Goal: Task Accomplishment & Management: Use online tool/utility

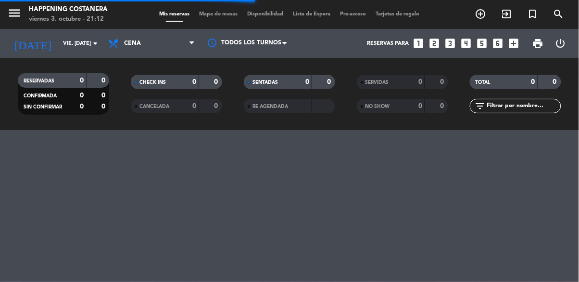
click at [227, 12] on span "Mapa de mesas" at bounding box center [219, 14] width 48 height 5
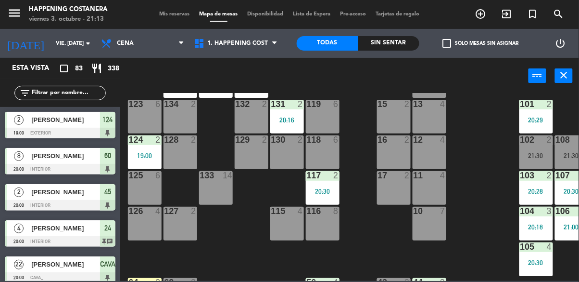
scroll to position [17, 0]
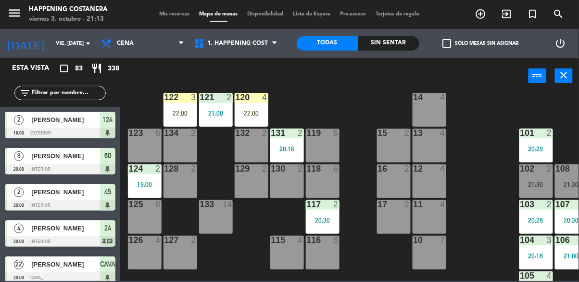
click at [480, 190] on div "69 12 21:30 122 3 22:00 121 2 21:00 120 4 22:00 14 4 CAVA 22 20:00 101 2 20:29 …" at bounding box center [352, 187] width 453 height 188
click at [177, 110] on div "22:00" at bounding box center [181, 113] width 34 height 7
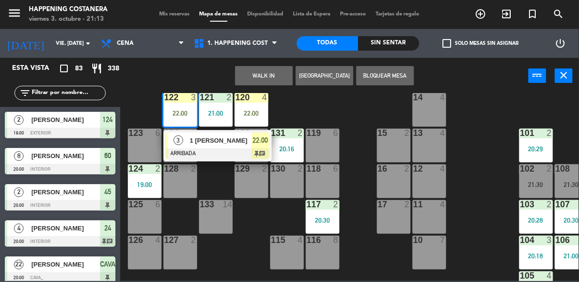
click at [480, 191] on div "69 12 21:30 122 3 22:00 3 1 [PERSON_NAME] ARRIBADA 22:00 chat 121 2 21:00 120 4…" at bounding box center [352, 187] width 453 height 188
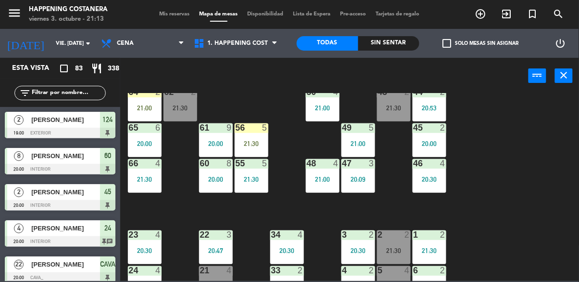
scroll to position [222, 0]
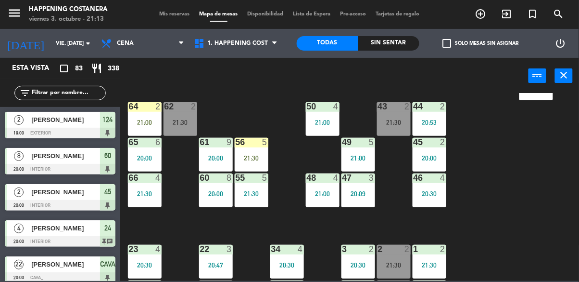
click at [137, 119] on div "21:00" at bounding box center [145, 122] width 34 height 7
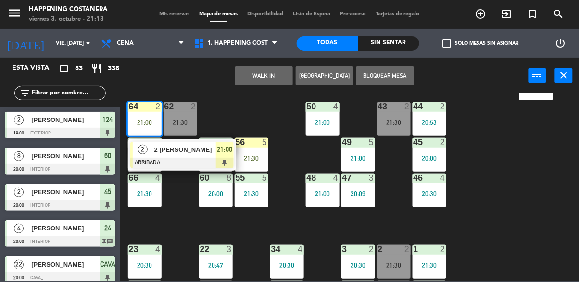
click at [157, 154] on div "2 [PERSON_NAME]" at bounding box center [185, 149] width 63 height 16
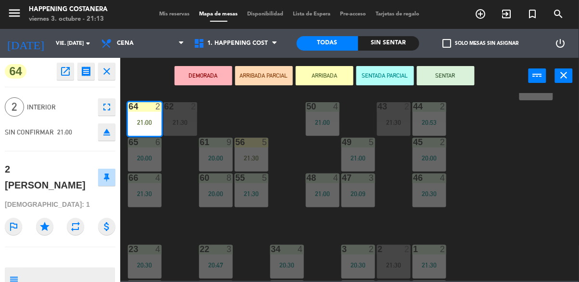
click at [457, 78] on button "SENTAR" at bounding box center [446, 75] width 58 height 19
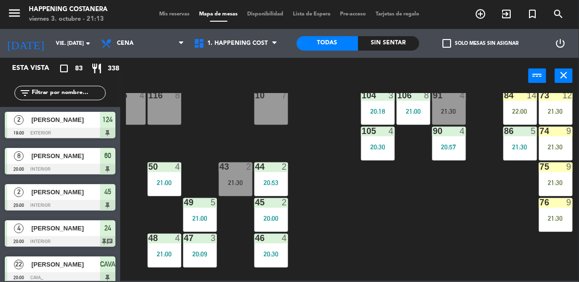
scroll to position [161, 158]
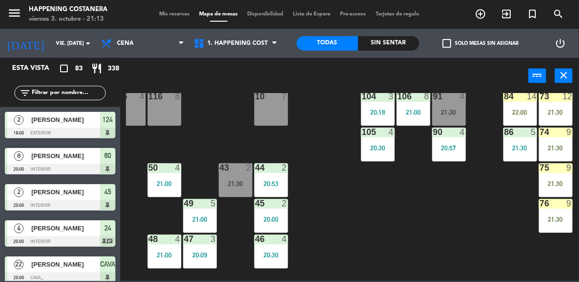
click at [64, 91] on input "text" at bounding box center [68, 93] width 75 height 11
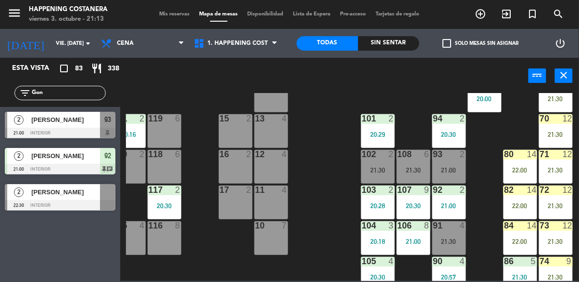
scroll to position [31, 158]
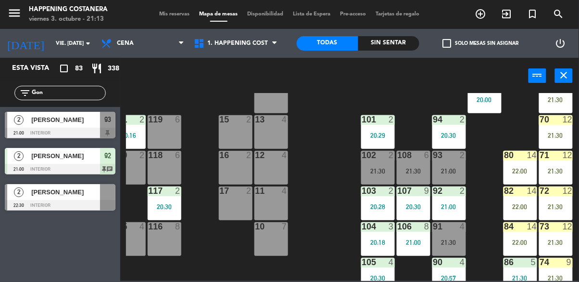
type input "Gon"
click at [32, 135] on div at bounding box center [60, 133] width 111 height 11
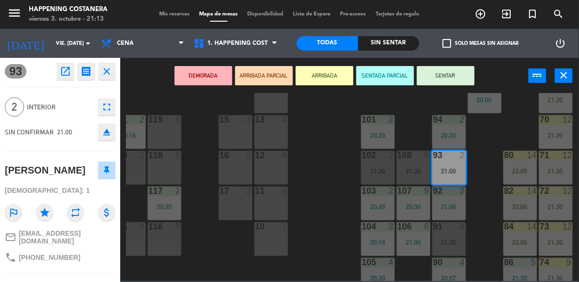
click at [338, 230] on div "69 12 21:30 122 3 22:00 121 2 21:00 120 4 22:00 14 4 CAVA 22 20:00 101 2 20:29 …" at bounding box center [352, 187] width 453 height 188
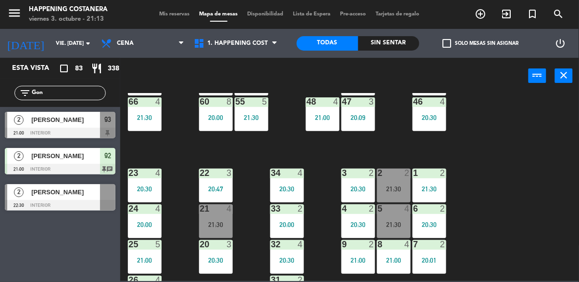
scroll to position [293, 0]
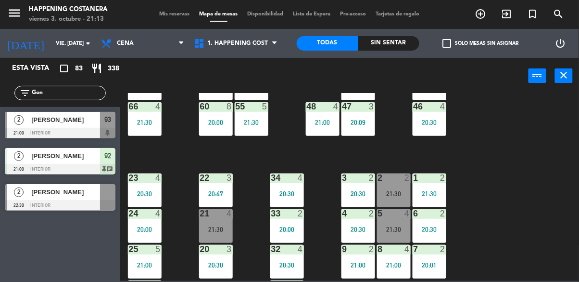
click at [64, 95] on input "Gon" at bounding box center [68, 93] width 75 height 11
type input "G"
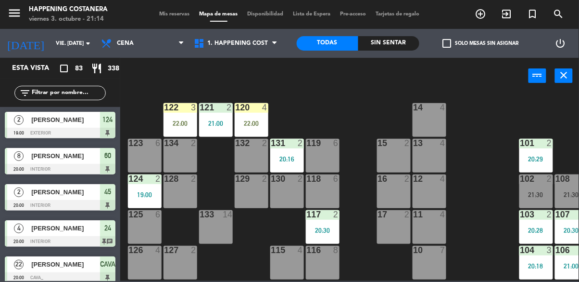
scroll to position [0, 0]
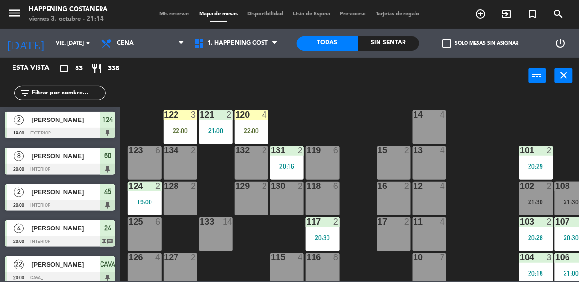
click at [185, 131] on div "22:00" at bounding box center [181, 130] width 34 height 7
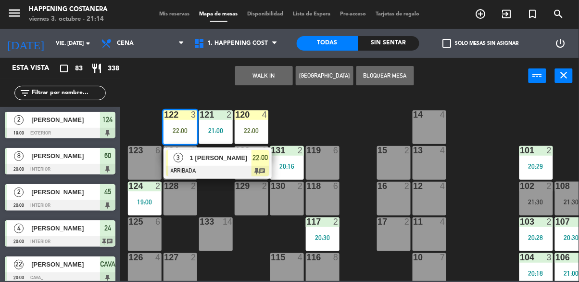
click at [485, 208] on div "69 12 21:30 122 3 22:00 3 1 [PERSON_NAME] ARRIBADA 22:00 chat 121 2 21:00 120 4…" at bounding box center [352, 187] width 453 height 188
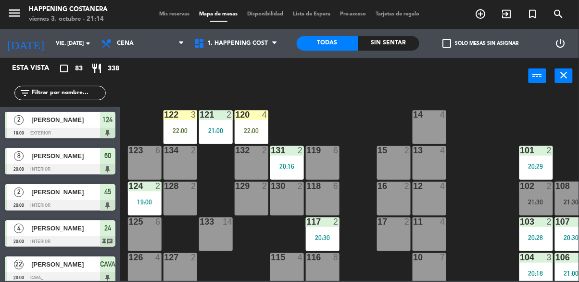
click at [255, 120] on div "120 4 22:00" at bounding box center [252, 127] width 34 height 34
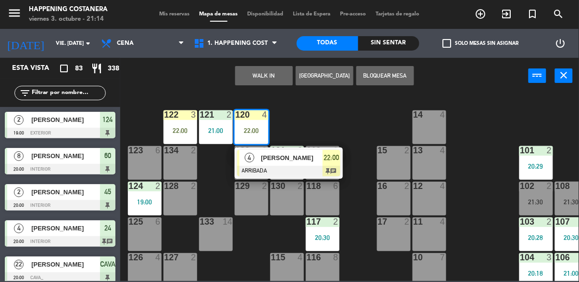
click at [295, 166] on div at bounding box center [288, 171] width 103 height 11
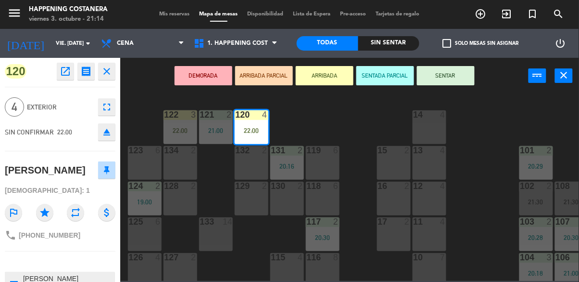
click at [484, 238] on div "69 12 21:30 122 3 22:00 121 2 21:00 120 4 22:00 14 4 CAVA 22 20:00 101 2 20:29 …" at bounding box center [352, 187] width 453 height 188
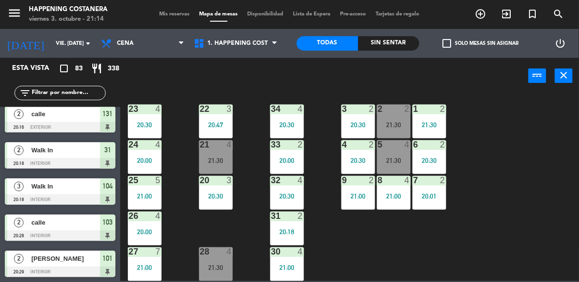
scroll to position [367, 0]
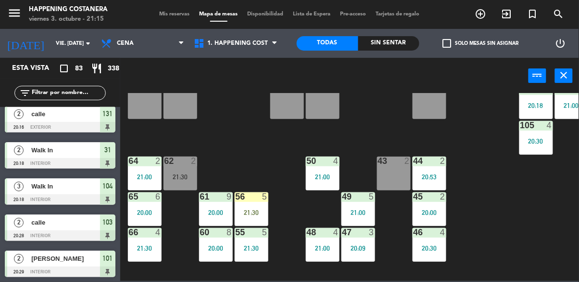
click at [500, 218] on div "69 12 21:30 122 3 22:00 121 2 21:00 120 4 22:00 14 4 CAVA 22 20:00 101 2 20:29 …" at bounding box center [352, 187] width 453 height 188
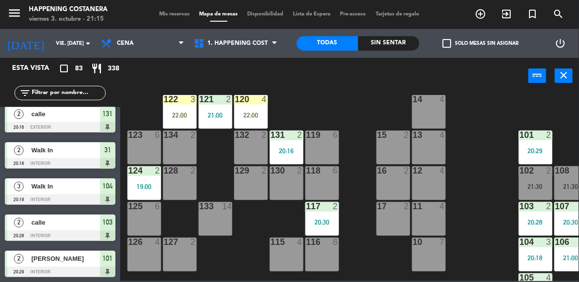
scroll to position [15, 0]
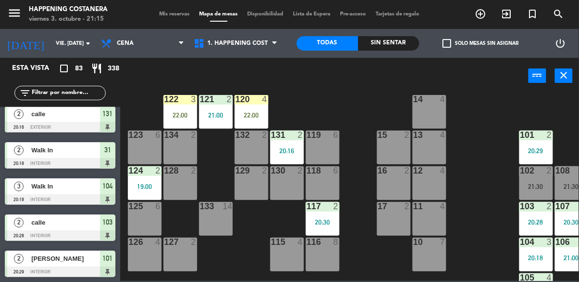
click at [325, 211] on div "117 2 20:30" at bounding box center [323, 219] width 34 height 34
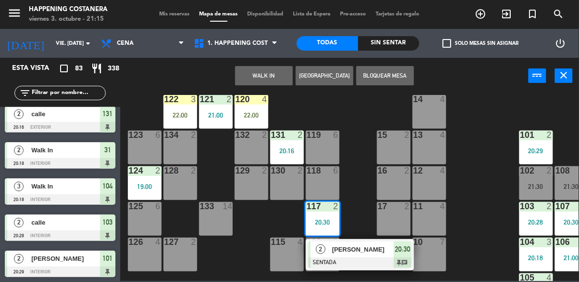
click at [248, 118] on div "22:00" at bounding box center [252, 115] width 34 height 7
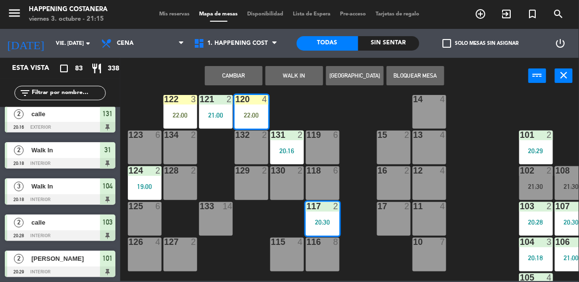
click at [244, 68] on button "Cambiar" at bounding box center [234, 75] width 58 height 19
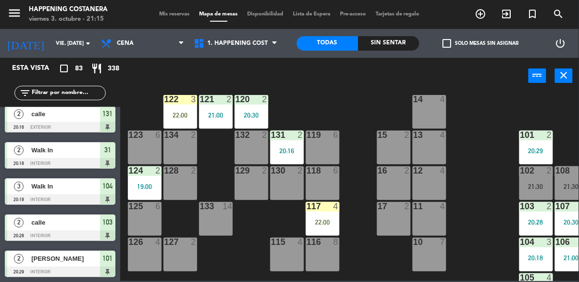
click at [318, 217] on div "117 4 22:00" at bounding box center [323, 219] width 34 height 34
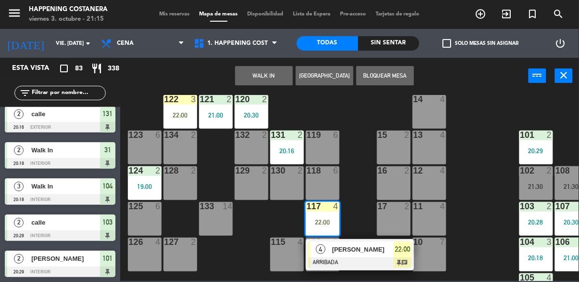
click at [134, 149] on div "123 6" at bounding box center [145, 147] width 34 height 34
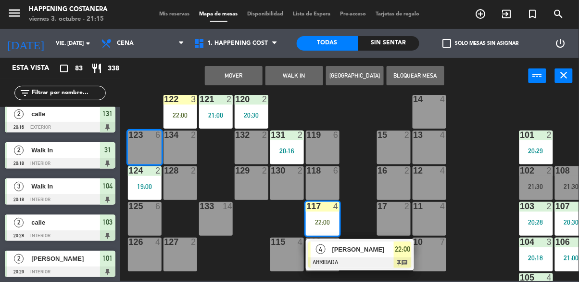
click at [222, 78] on button "Mover" at bounding box center [234, 75] width 58 height 19
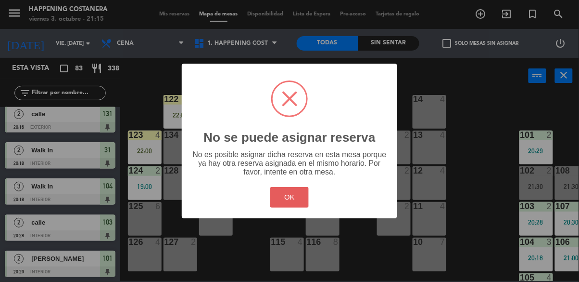
click at [289, 201] on button "OK" at bounding box center [289, 197] width 39 height 21
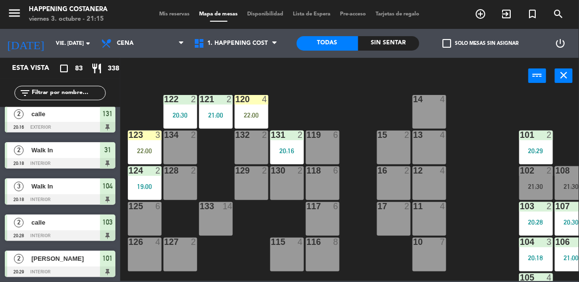
click at [321, 221] on div "117 6" at bounding box center [323, 219] width 34 height 34
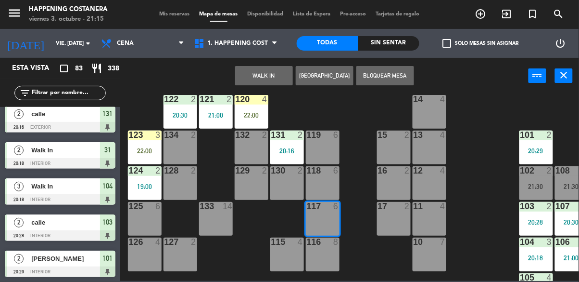
click at [267, 74] on button "WALK IN" at bounding box center [264, 75] width 58 height 19
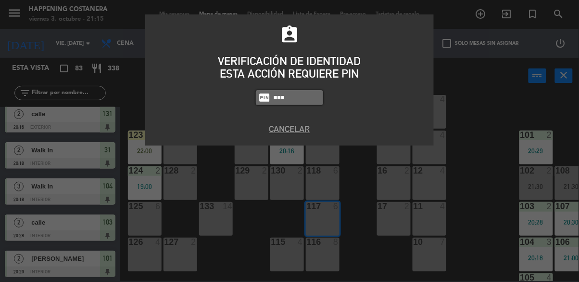
type input "5759"
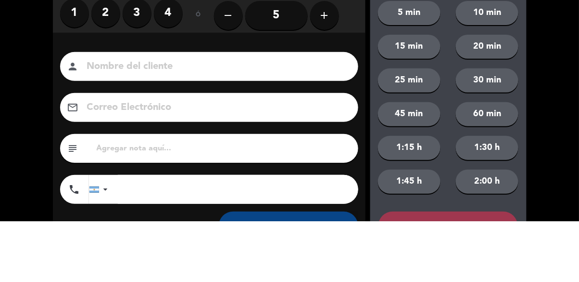
click at [107, 81] on label "2" at bounding box center [105, 74] width 29 height 29
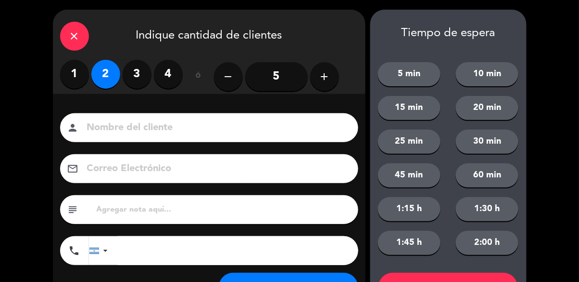
click at [153, 134] on input at bounding box center [216, 127] width 260 height 17
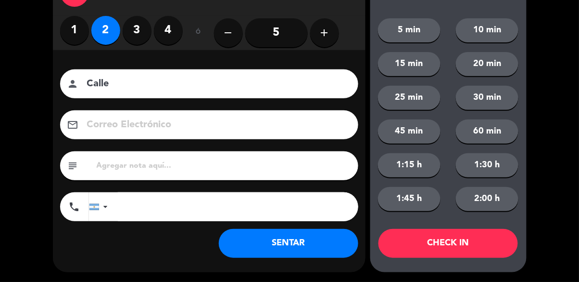
type input "Calle"
click at [290, 250] on button "SENTAR" at bounding box center [289, 243] width 140 height 29
click at [281, 264] on div "Nombre del cliente person Calle Correo Electrónico email subject phone [GEOGRAP…" at bounding box center [209, 161] width 313 height 222
click at [285, 263] on div "Nombre del cliente person Calle Correo Electrónico email subject phone [GEOGRAP…" at bounding box center [209, 161] width 313 height 222
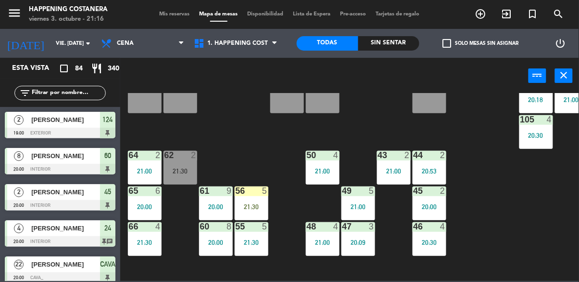
scroll to position [165, 0]
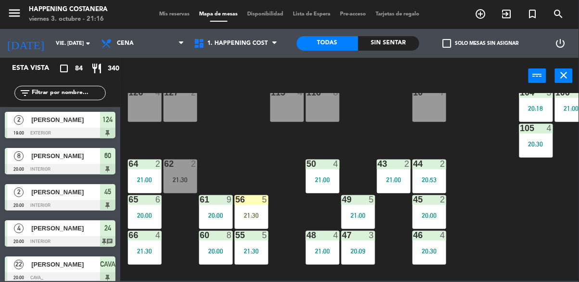
click at [445, 46] on span "check_box_outline_blank" at bounding box center [447, 43] width 9 height 9
click at [481, 43] on input "check_box_outline_blank Solo mesas sin asignar" at bounding box center [481, 43] width 0 height 0
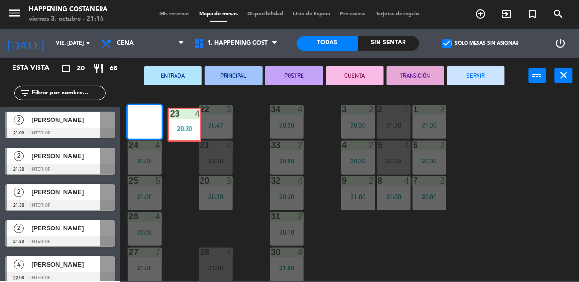
scroll to position [367, 0]
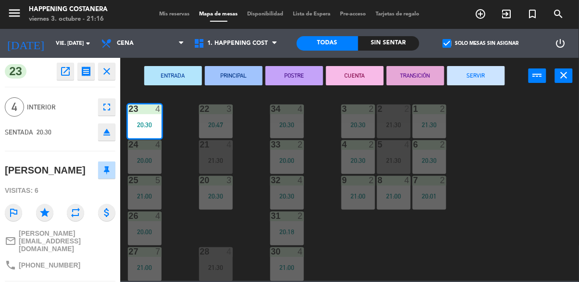
click at [487, 76] on button "SERVIR" at bounding box center [477, 75] width 58 height 19
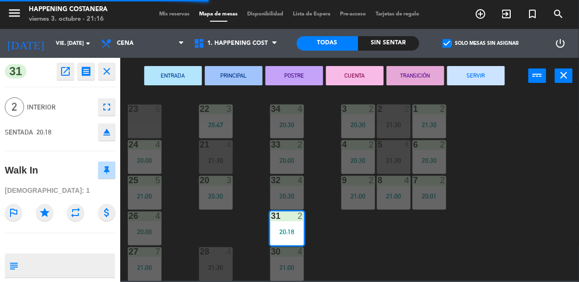
click at [482, 74] on button "SERVIR" at bounding box center [477, 75] width 58 height 19
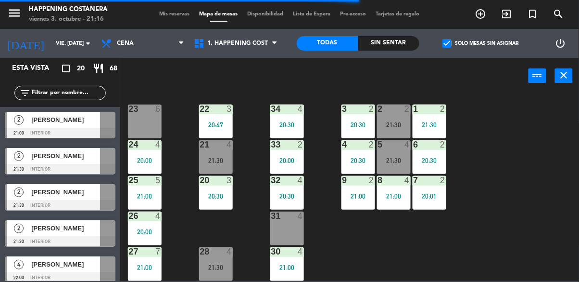
click at [209, 150] on div "21 4 21:30" at bounding box center [216, 157] width 34 height 34
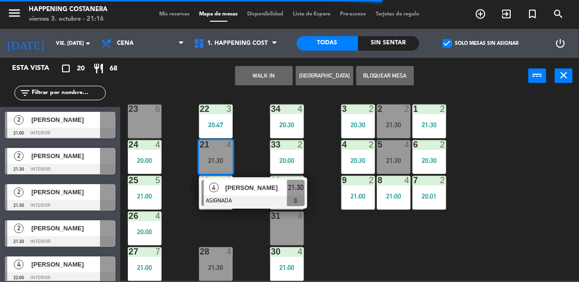
click at [133, 122] on div "23 6" at bounding box center [145, 121] width 34 height 34
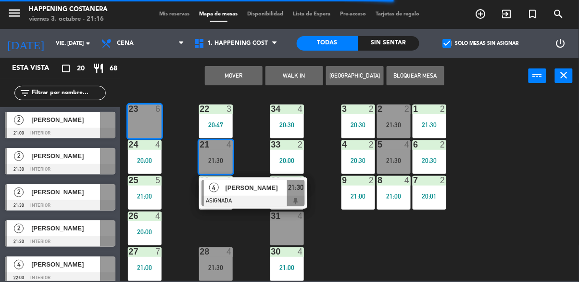
click at [234, 76] on button "Mover" at bounding box center [234, 75] width 58 height 19
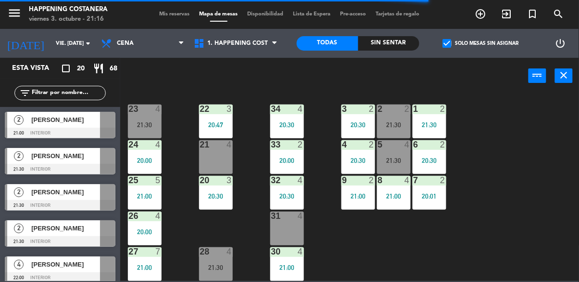
click at [22, 202] on div at bounding box center [60, 205] width 111 height 11
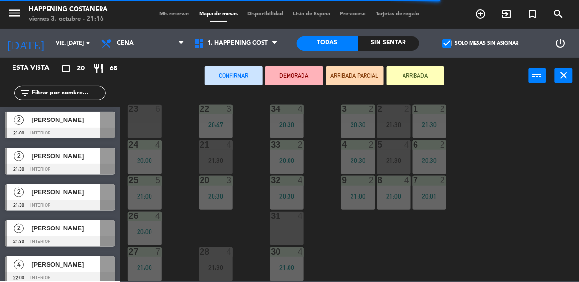
click at [282, 220] on div "31 4" at bounding box center [287, 228] width 34 height 34
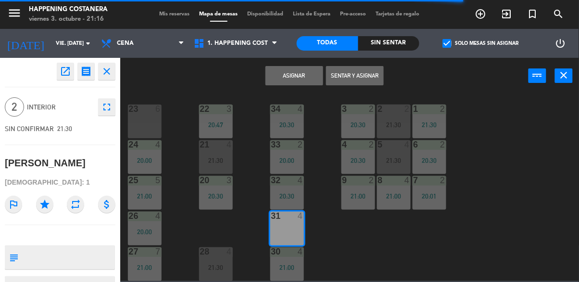
click at [290, 76] on button "Asignar" at bounding box center [295, 75] width 58 height 19
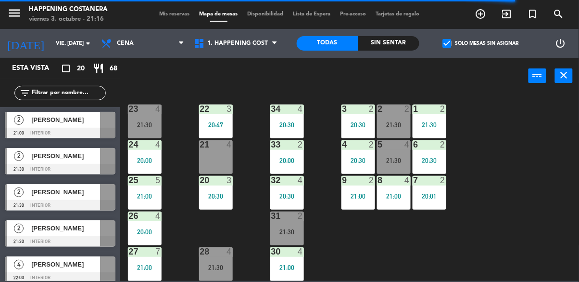
click at [23, 235] on div "2" at bounding box center [18, 228] width 23 height 16
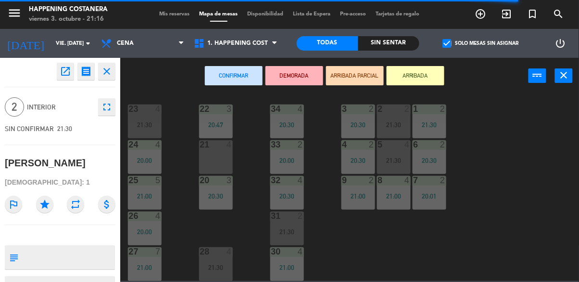
click at [226, 140] on div "4" at bounding box center [232, 144] width 16 height 9
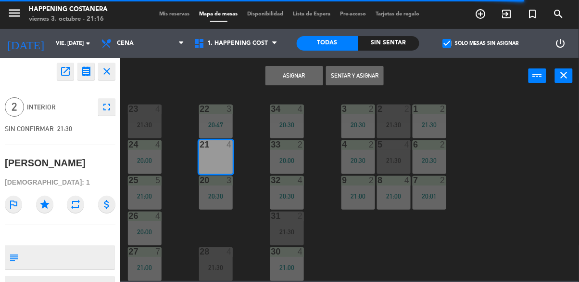
click at [291, 73] on button "Asignar" at bounding box center [295, 75] width 58 height 19
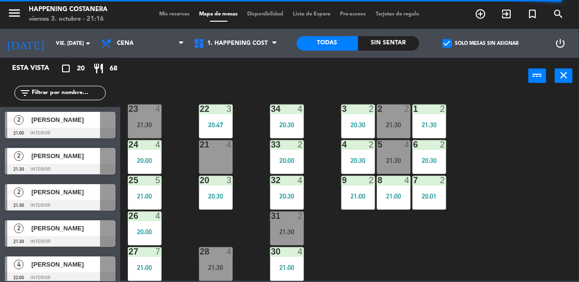
click at [490, 177] on div "69 12 21:30 122 2 20:30 121 2 21:00 120 4 22:00 14 4 CAVA 22 20:00 101 2 20:29 …" at bounding box center [352, 187] width 453 height 188
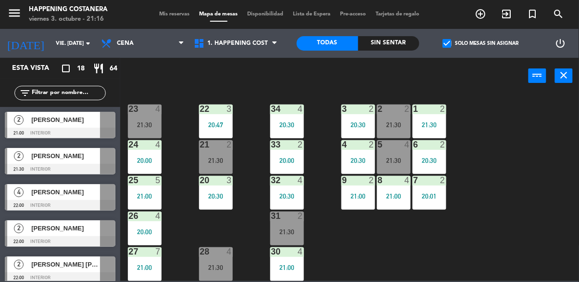
click at [444, 44] on span "check_box" at bounding box center [447, 43] width 9 height 9
click at [481, 43] on input "check_box Solo mesas sin asignar" at bounding box center [481, 43] width 0 height 0
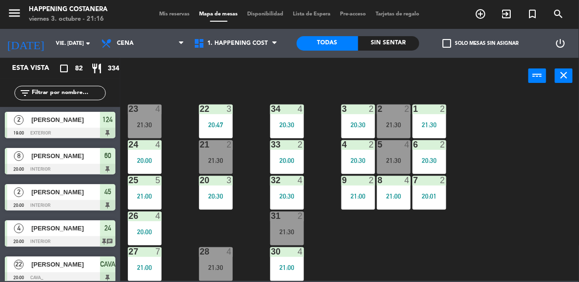
click at [80, 93] on input "text" at bounding box center [68, 93] width 75 height 11
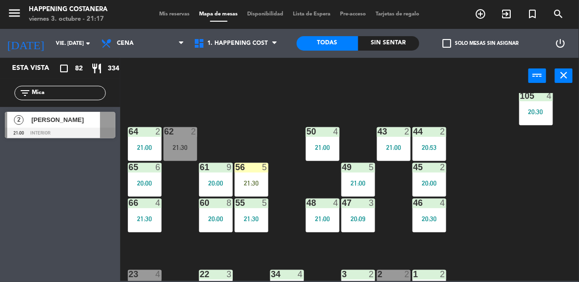
scroll to position [195, 0]
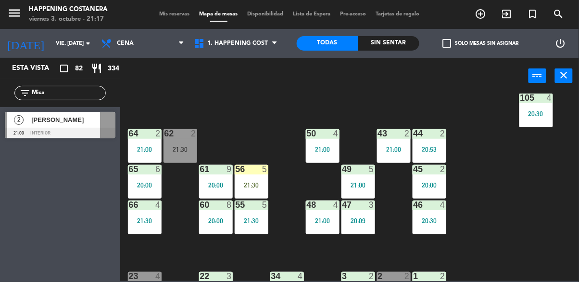
type input "Mica"
click at [185, 143] on div "62 2 21:30" at bounding box center [181, 146] width 34 height 34
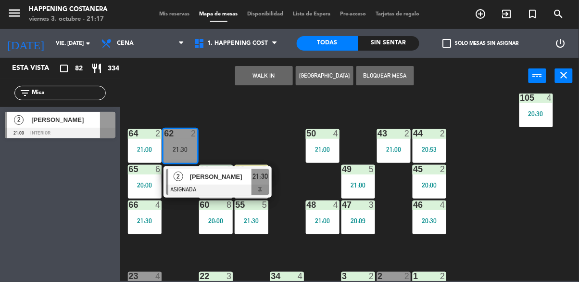
click at [494, 235] on div "69 12 21:30 122 2 20:30 121 2 21:00 120 4 22:00 14 4 CAVA 22 20:00 101 2 20:29 …" at bounding box center [352, 187] width 453 height 188
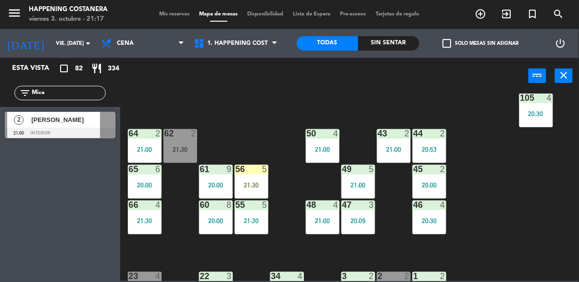
click at [41, 122] on span "[PERSON_NAME]" at bounding box center [65, 120] width 69 height 10
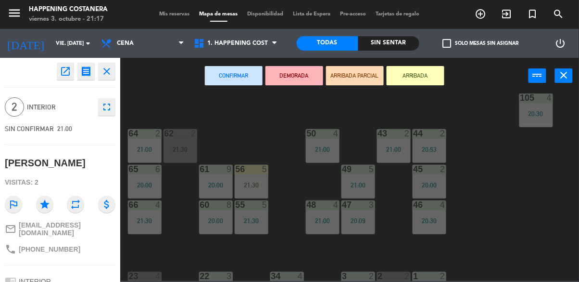
click at [518, 227] on div "69 12 21:30 122 2 20:30 121 2 21:00 120 4 22:00 14 4 CAVA 22 20:00 101 2 20:29 …" at bounding box center [352, 187] width 453 height 188
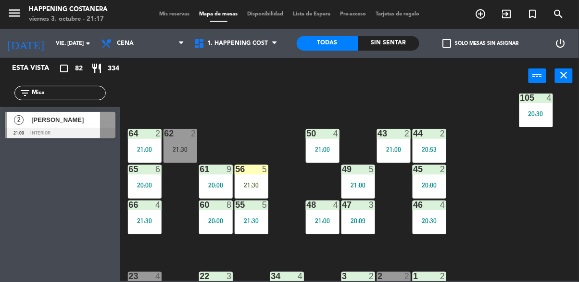
click at [165, 129] on div "62" at bounding box center [165, 133] width 0 height 9
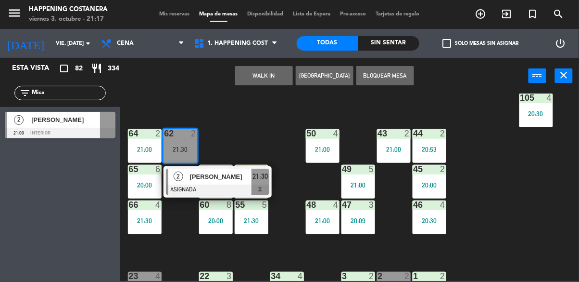
click at [231, 187] on div at bounding box center [217, 189] width 103 height 11
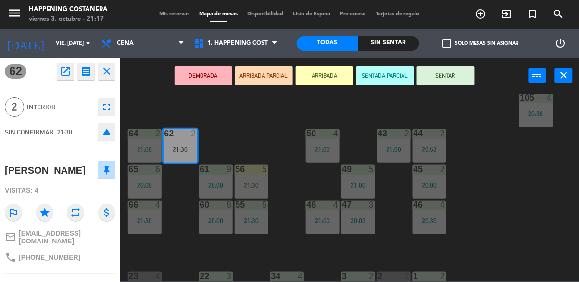
click at [111, 134] on icon "eject" at bounding box center [107, 132] width 12 height 12
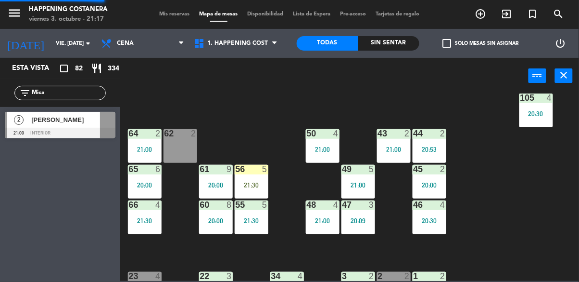
click at [34, 128] on div at bounding box center [60, 133] width 111 height 11
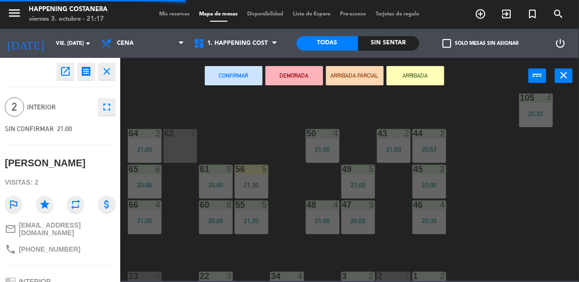
click at [182, 151] on div "62 2" at bounding box center [181, 146] width 34 height 34
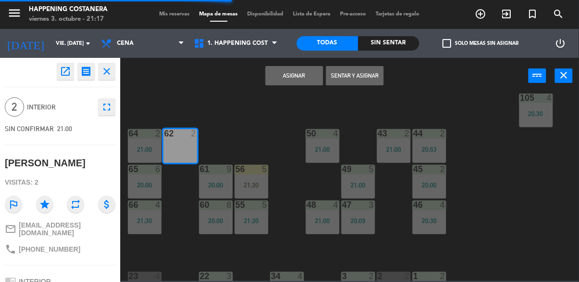
click at [362, 77] on button "Sentar y Asignar" at bounding box center [355, 75] width 58 height 19
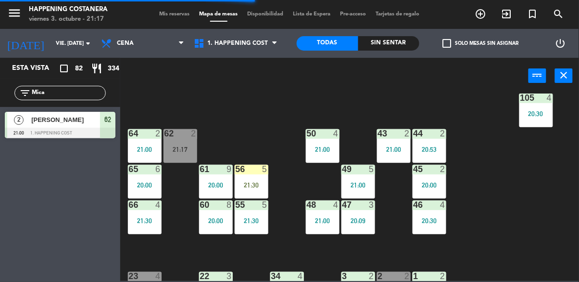
click at [89, 108] on div "2 [PERSON_NAME] 21:00 1. HAPPENING COST 62" at bounding box center [60, 125] width 120 height 36
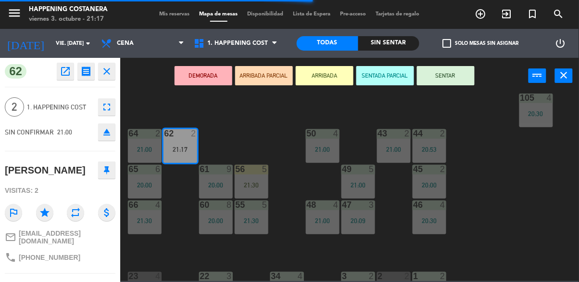
click at [534, 220] on div "69 12 21:30 122 2 20:30 121 2 21:00 120 4 22:00 14 4 CAVA 22 20:00 101 2 20:29 …" at bounding box center [352, 187] width 453 height 188
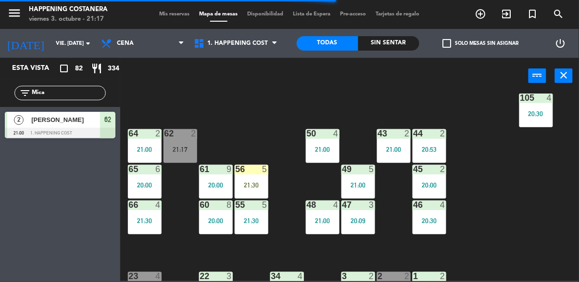
click at [50, 89] on input "Mica" at bounding box center [68, 93] width 75 height 11
type input "M"
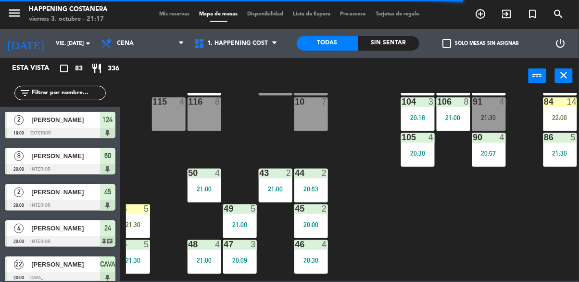
scroll to position [0, 158]
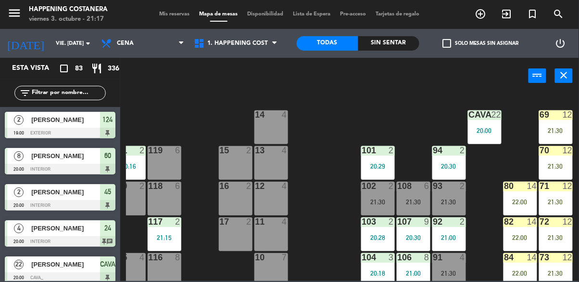
click at [452, 43] on span "check_box_outline_blank" at bounding box center [447, 43] width 9 height 9
click at [481, 43] on input "check_box_outline_blank Solo mesas sin asignar" at bounding box center [481, 43] width 0 height 0
